Goal: Find specific page/section: Find specific page/section

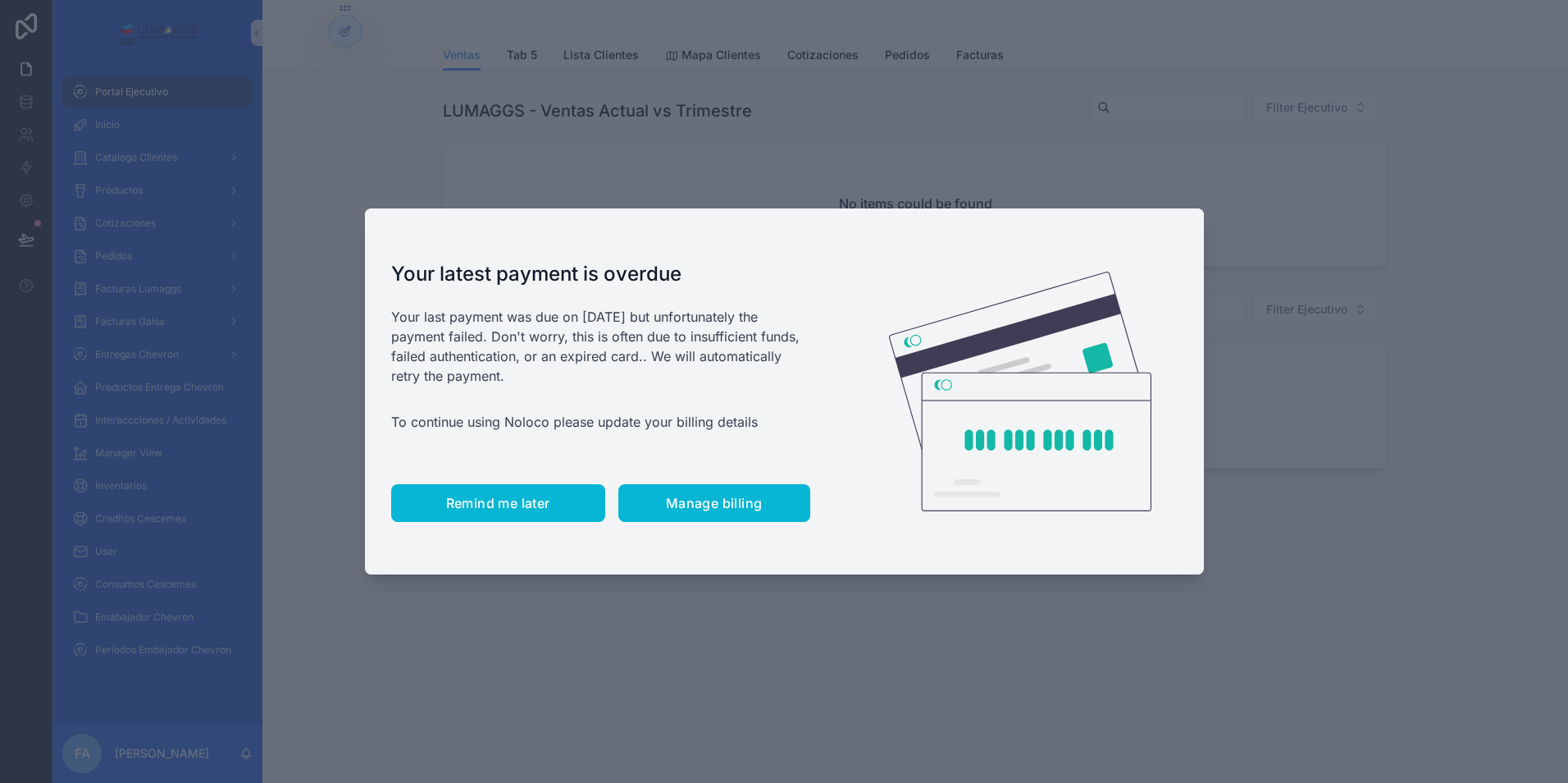
click at [528, 506] on span "Remind me later" at bounding box center [498, 503] width 104 height 16
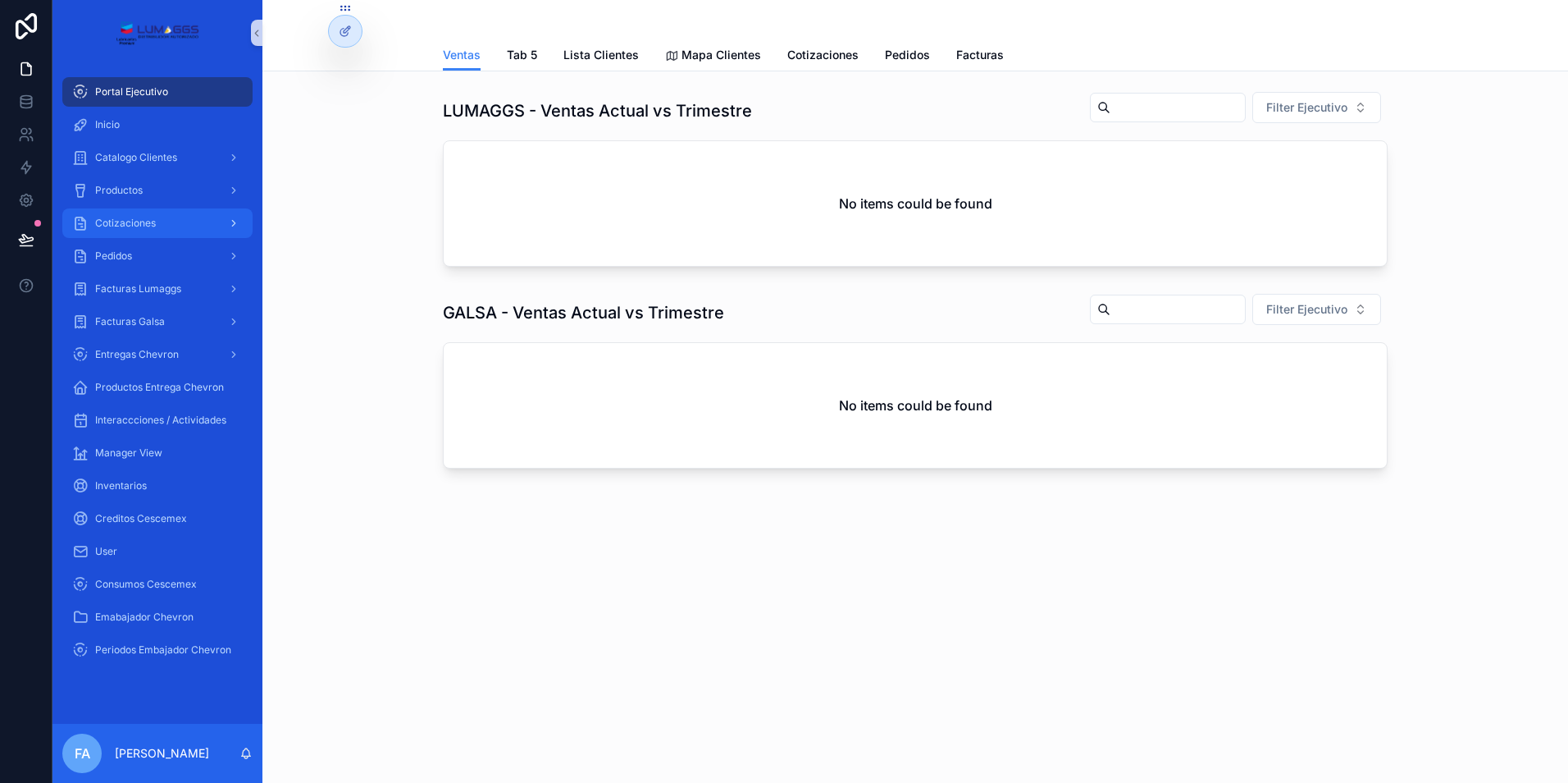
click at [119, 222] on span "Cotizaciones" at bounding box center [125, 223] width 61 height 13
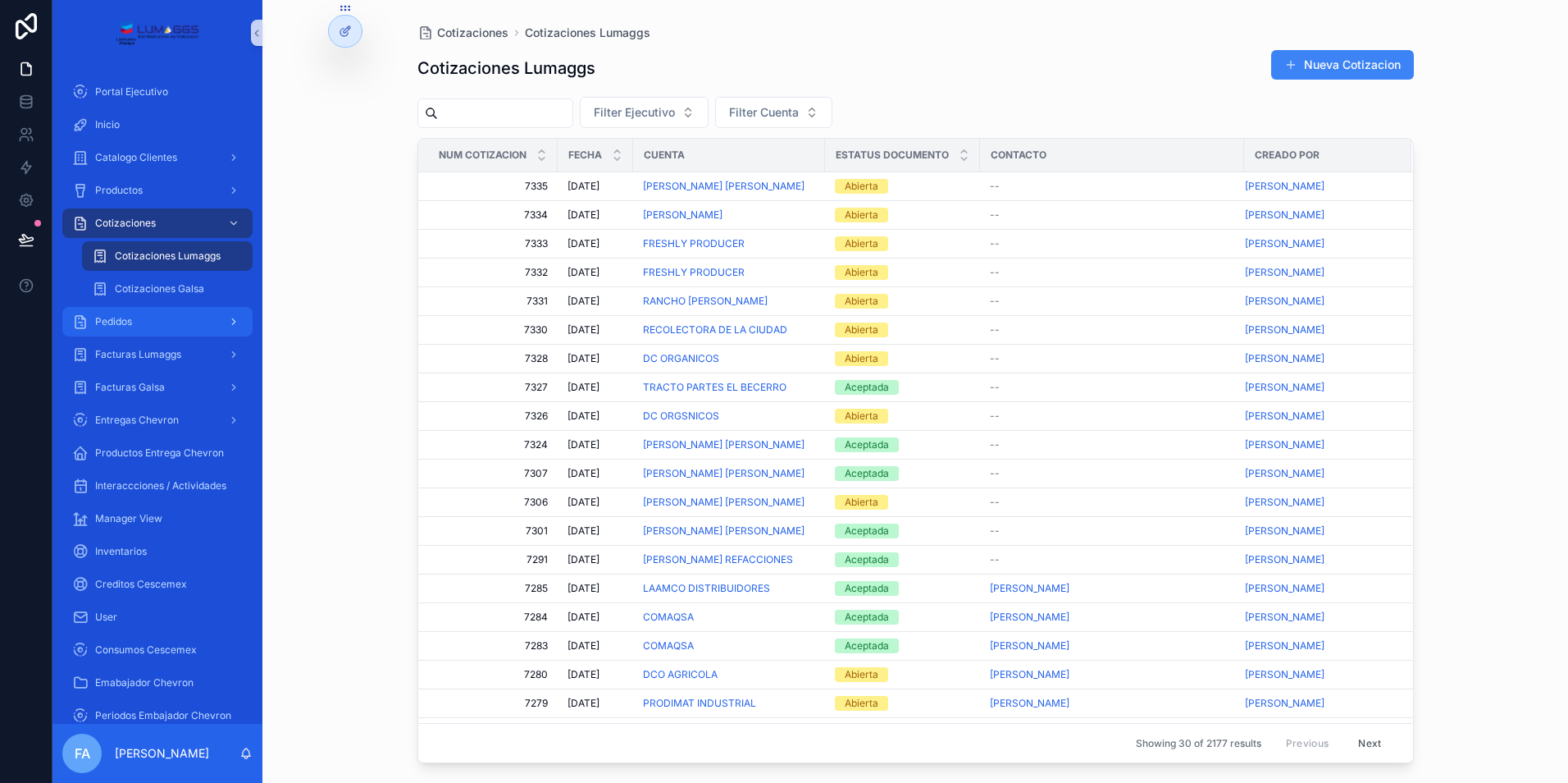
click at [113, 320] on span "Pedidos" at bounding box center [113, 321] width 36 height 13
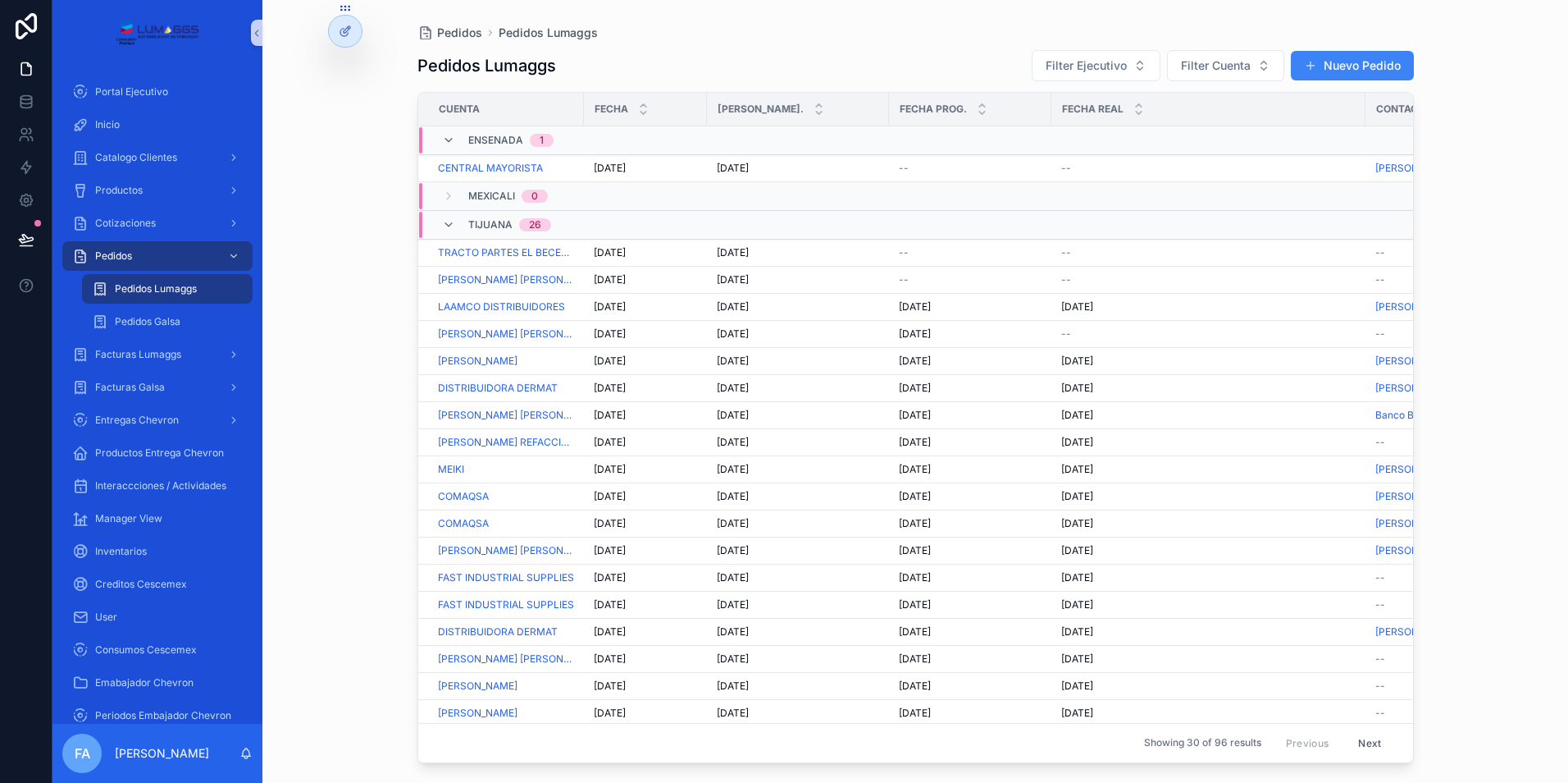
click at [533, 224] on div "26" at bounding box center [535, 224] width 12 height 13
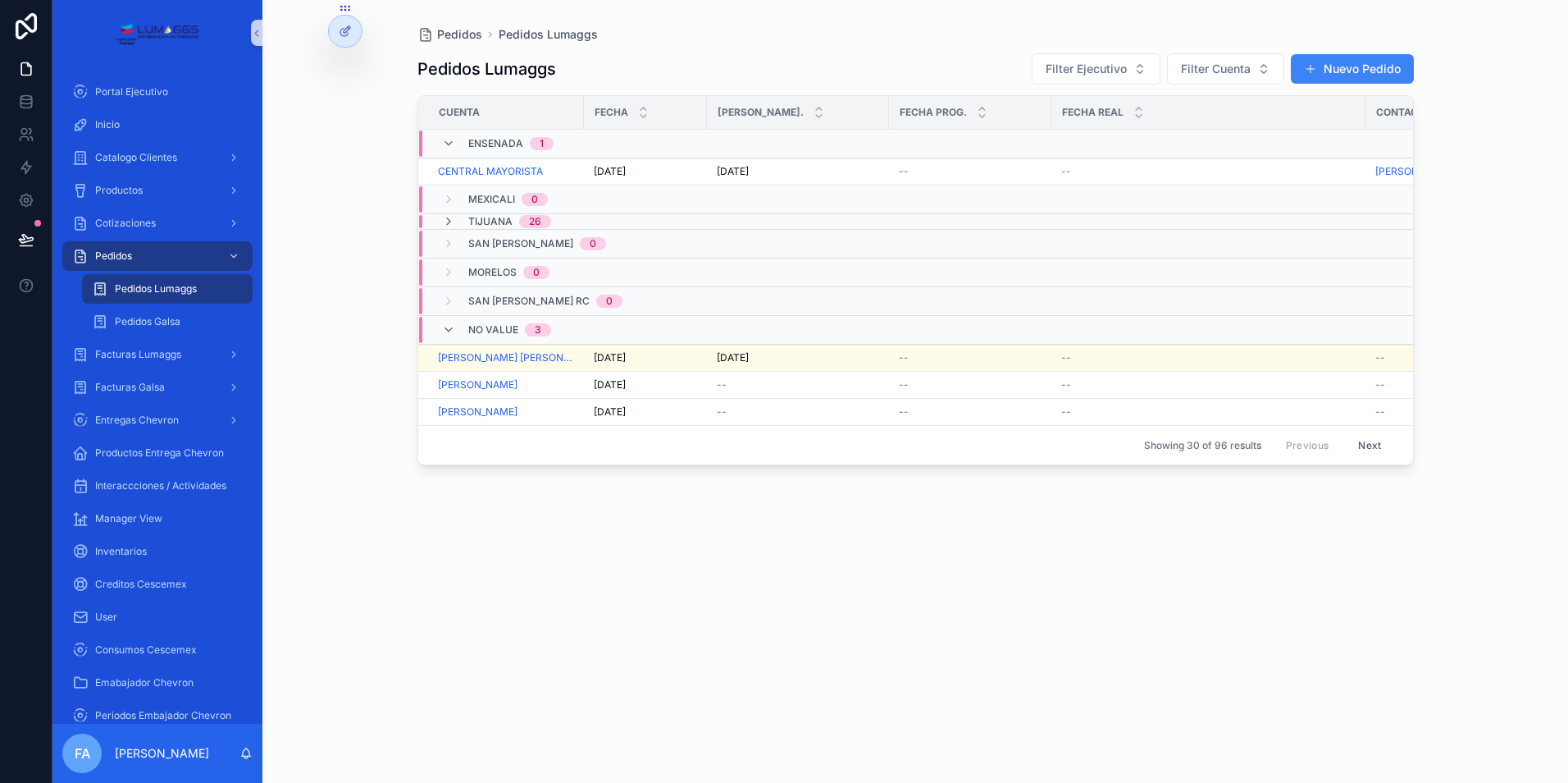
click at [533, 224] on div "26" at bounding box center [535, 222] width 12 height 13
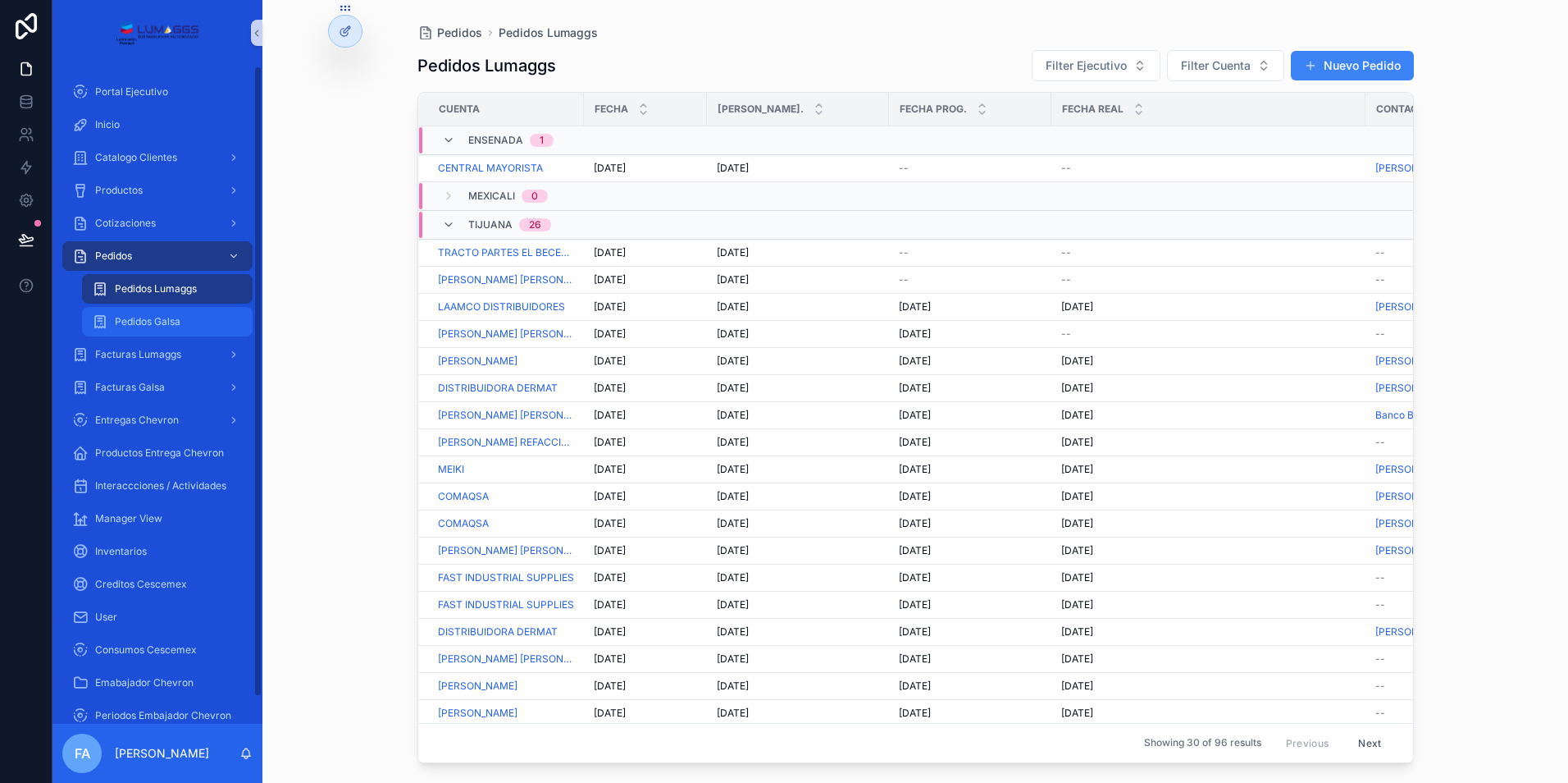
click at [137, 322] on span "Pedidos Galsa" at bounding box center [148, 321] width 66 height 13
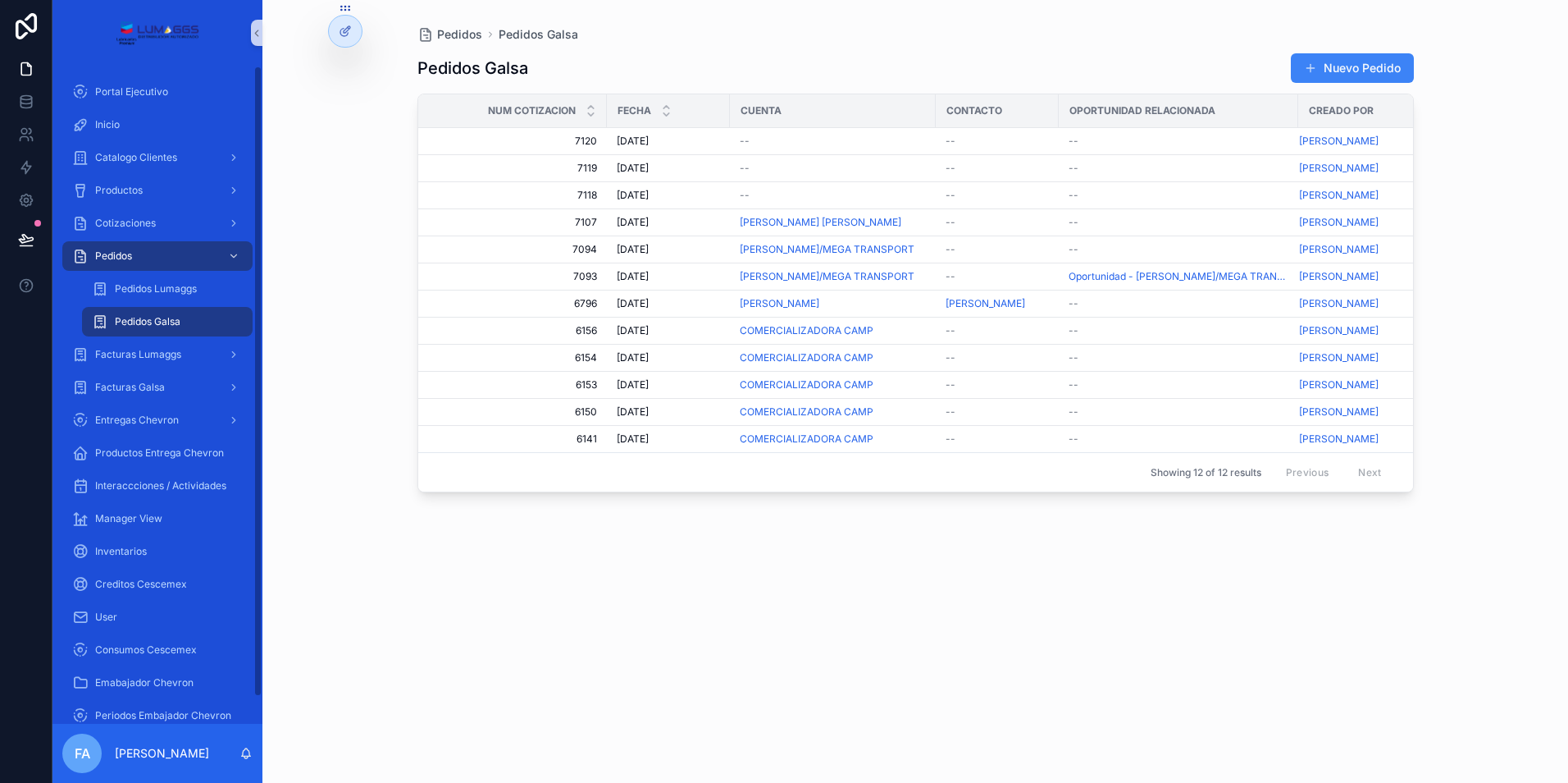
click at [359, 301] on div "Pedidos Pedidos Galsa Pedidos Galsa Nuevo Pedido Num Cotizacion Fecha Cuenta Co…" at bounding box center [915, 392] width 1305 height 783
click at [114, 217] on span "Cotizaciones" at bounding box center [125, 223] width 61 height 13
